Goal: Transaction & Acquisition: Purchase product/service

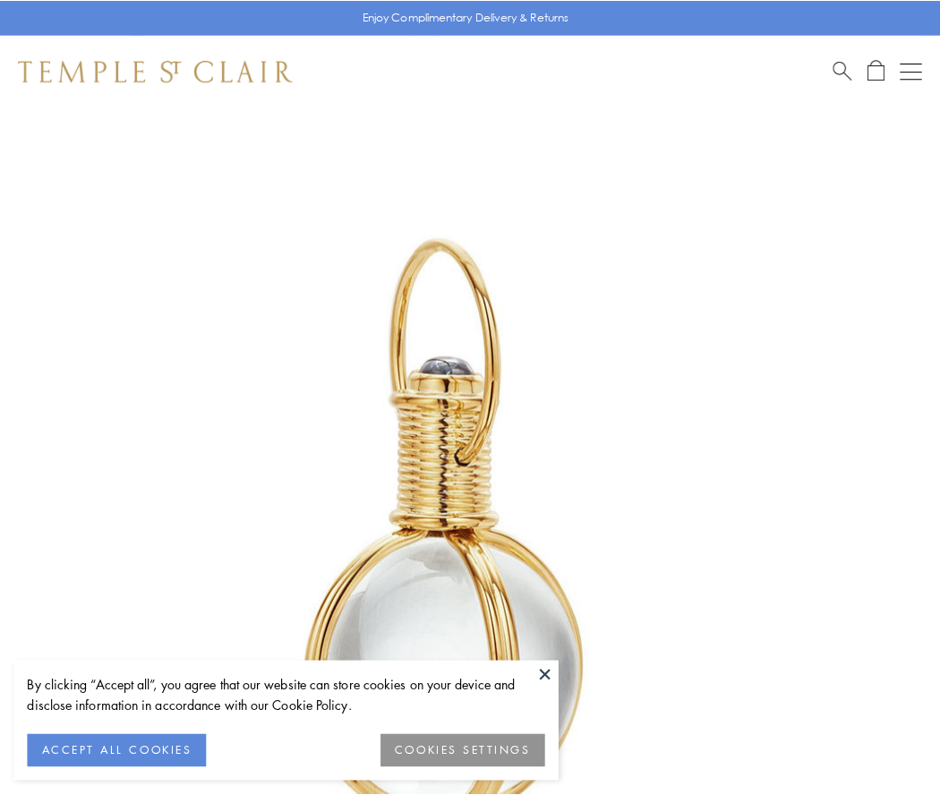
scroll to position [467, 0]
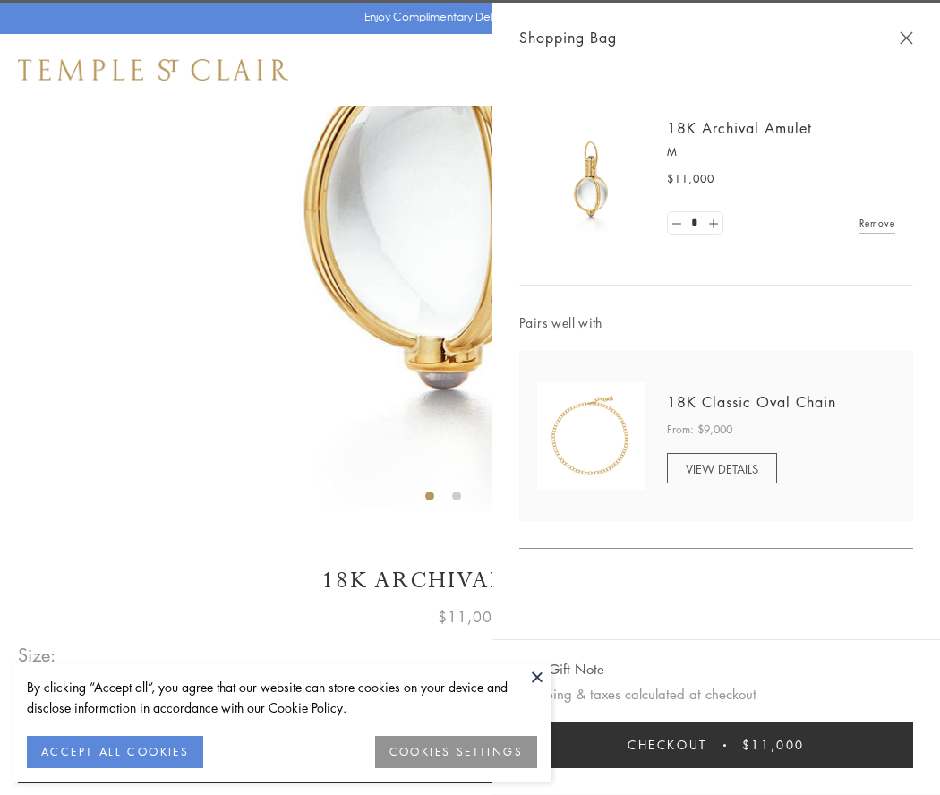
click at [716, 745] on button "Checkout $11,000" at bounding box center [716, 745] width 394 height 47
